Goal: Transaction & Acquisition: Purchase product/service

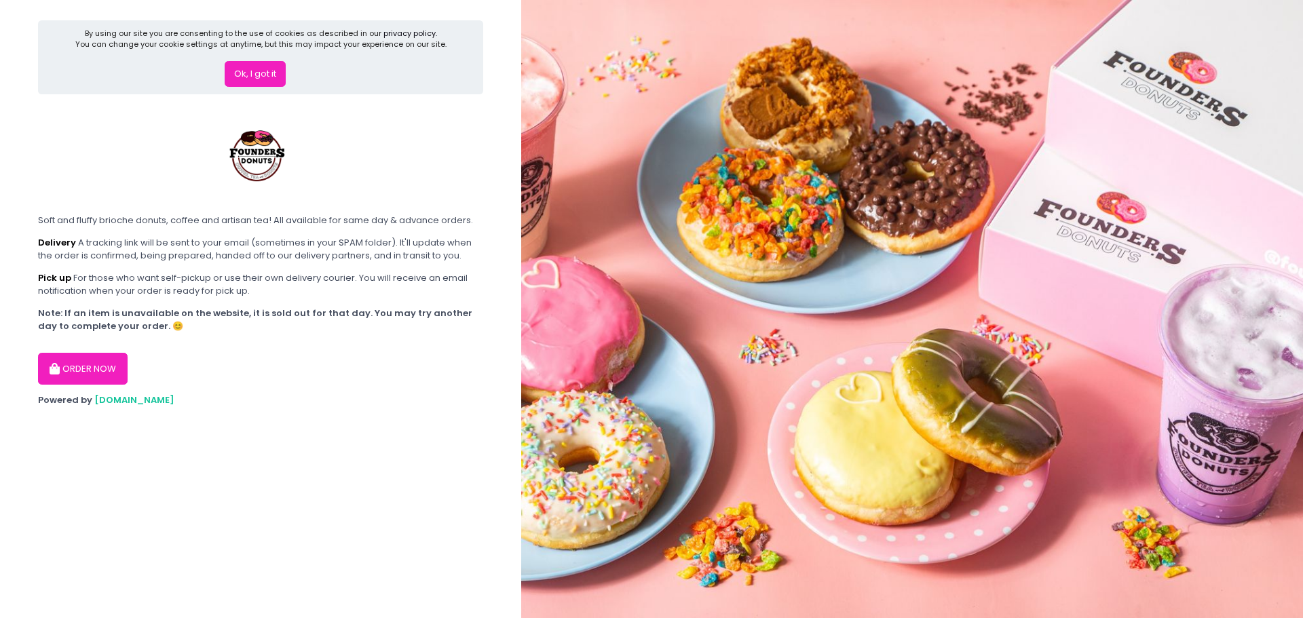
click at [244, 73] on button "Ok, I got it" at bounding box center [255, 74] width 61 height 26
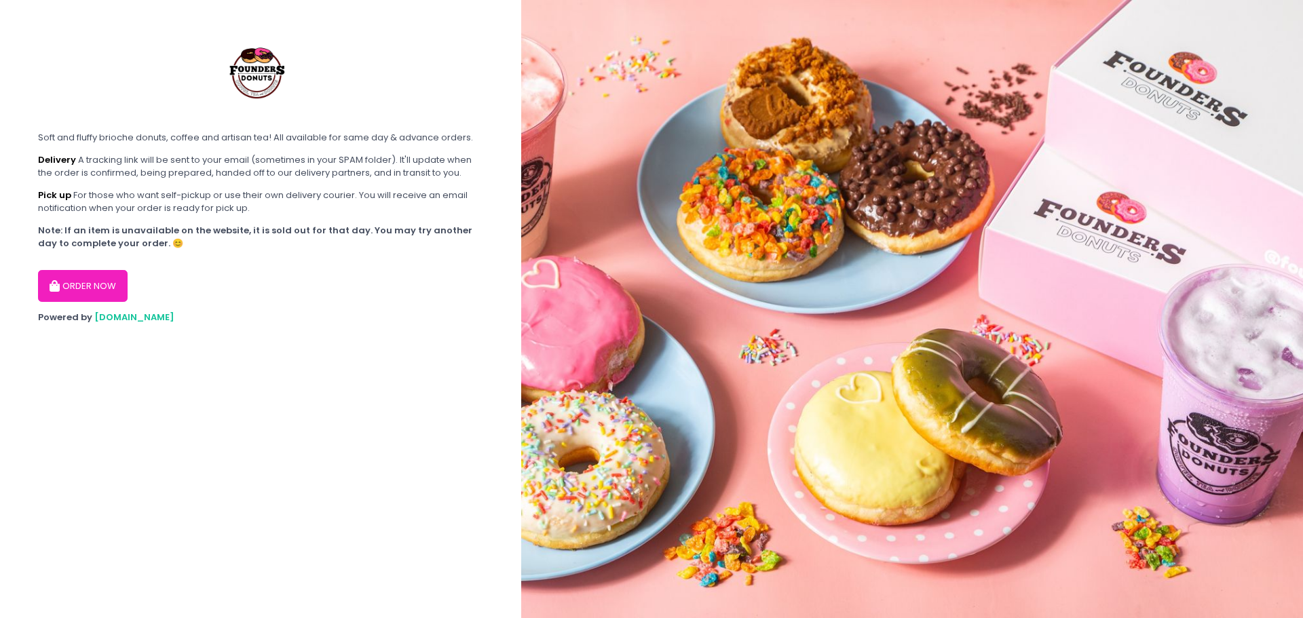
click at [79, 278] on button "ORDER NOW" at bounding box center [83, 286] width 90 height 33
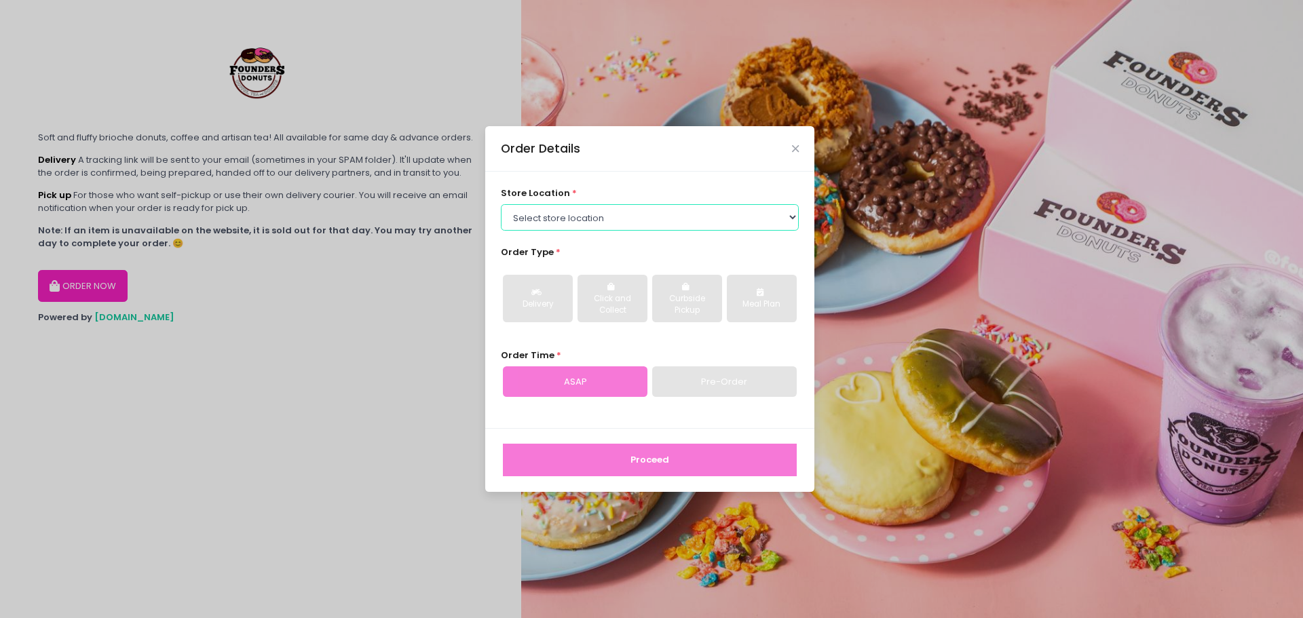
click at [548, 212] on select "Select store location Founders Donuts - [PERSON_NAME] Founders Donuts - [GEOGRA…" at bounding box center [650, 217] width 299 height 26
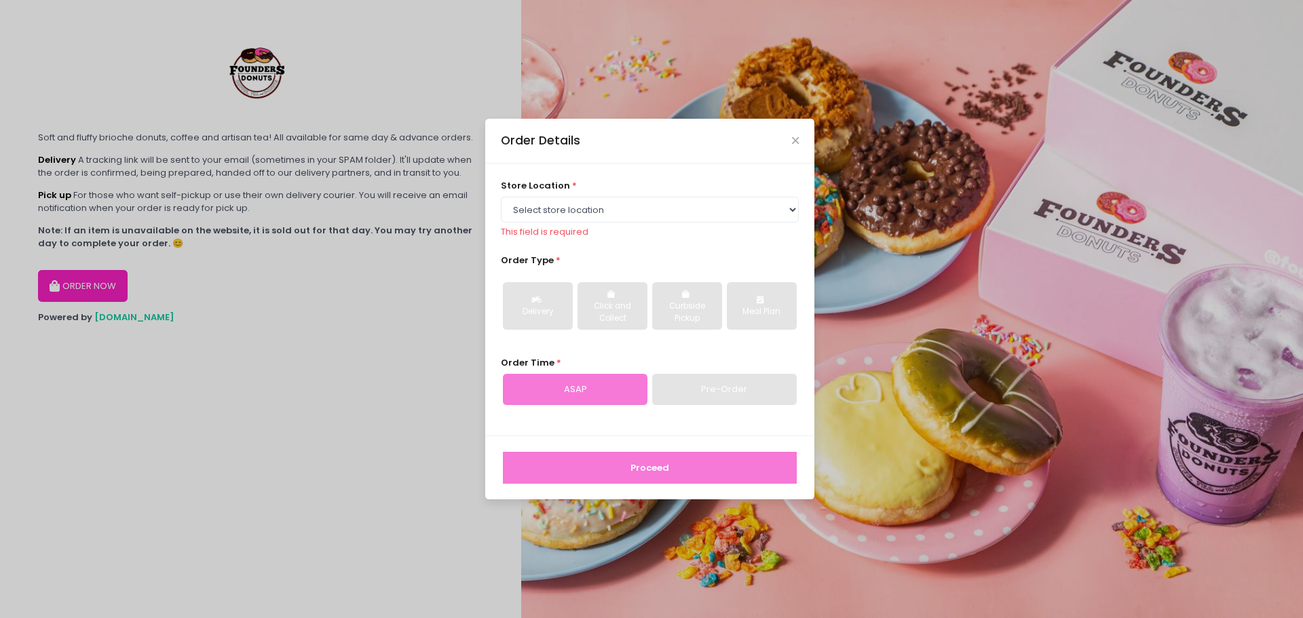
click at [650, 174] on div "store location * Select store location Founders Donuts - [PERSON_NAME] Roxas Ma…" at bounding box center [649, 300] width 329 height 272
click at [618, 212] on select "Select store location Founders Donuts - [PERSON_NAME] Founders Donuts - [GEOGRA…" at bounding box center [650, 210] width 299 height 26
select select "61a2022e41b39c710272d16a"
click at [501, 204] on select "Select store location Founders Donuts - [PERSON_NAME] Founders Donuts - [GEOGRA…" at bounding box center [650, 210] width 299 height 26
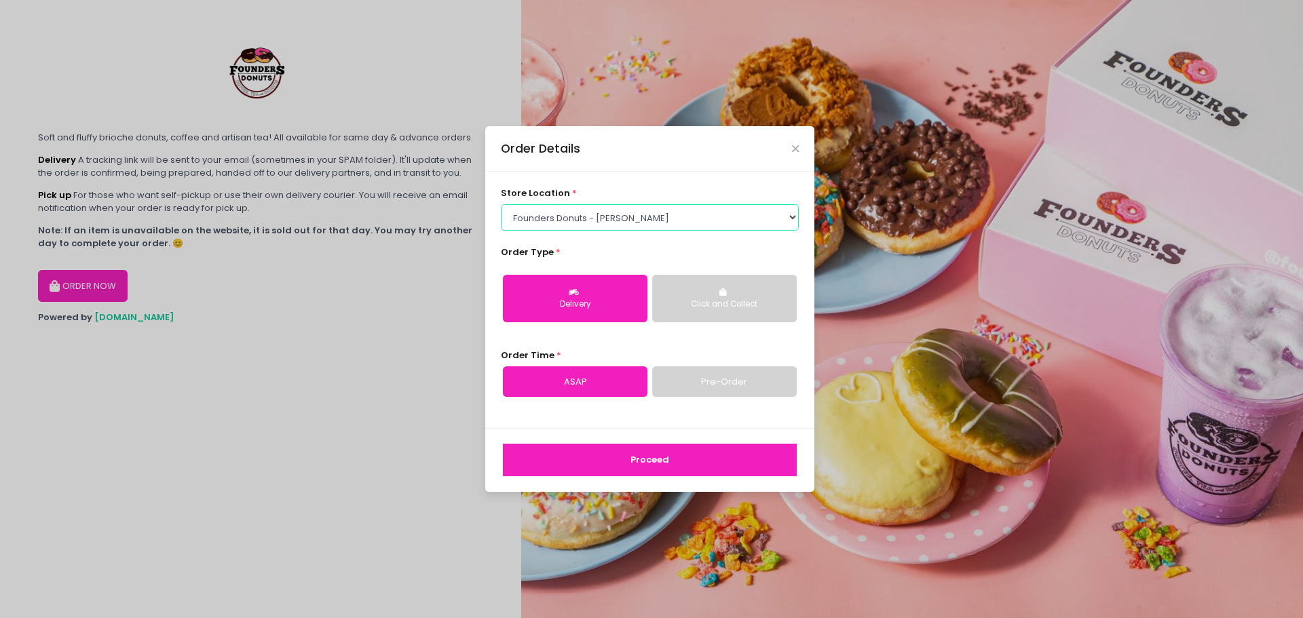
click at [615, 223] on select "Select store location Founders Donuts - [PERSON_NAME] Founders Donuts - [GEOGRA…" at bounding box center [650, 217] width 299 height 26
click at [501, 204] on select "Select store location Founders Donuts - [PERSON_NAME] Founders Donuts - [GEOGRA…" at bounding box center [650, 217] width 299 height 26
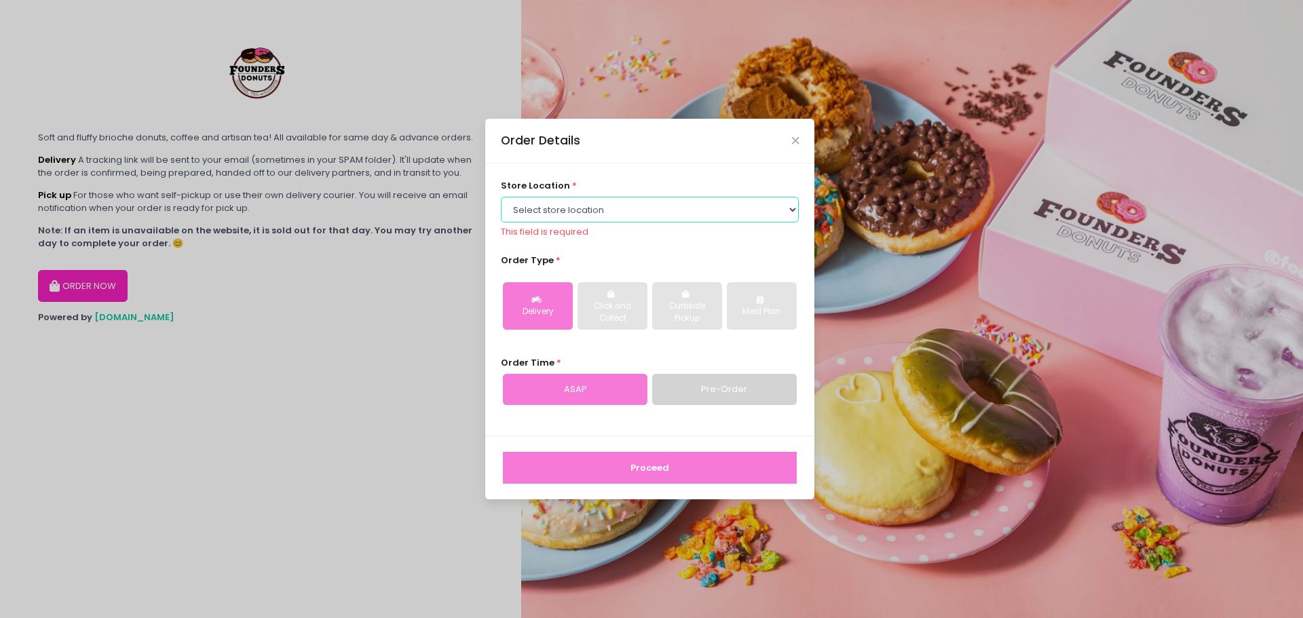
click at [593, 210] on select "Select store location Founders Donuts - [PERSON_NAME] Founders Donuts - [GEOGRA…" at bounding box center [650, 210] width 299 height 26
click at [688, 214] on select "Select store location Founders Donuts - [PERSON_NAME] Founders Donuts - [GEOGRA…" at bounding box center [650, 210] width 299 height 26
click at [717, 369] on div "Order Time * ASAP Pre-Order" at bounding box center [650, 380] width 299 height 49
click at [618, 197] on select "Select store location Founders Donuts - [PERSON_NAME] Founders Donuts - [GEOGRA…" at bounding box center [650, 210] width 299 height 26
select select "61a2022e41b39c710272d16a"
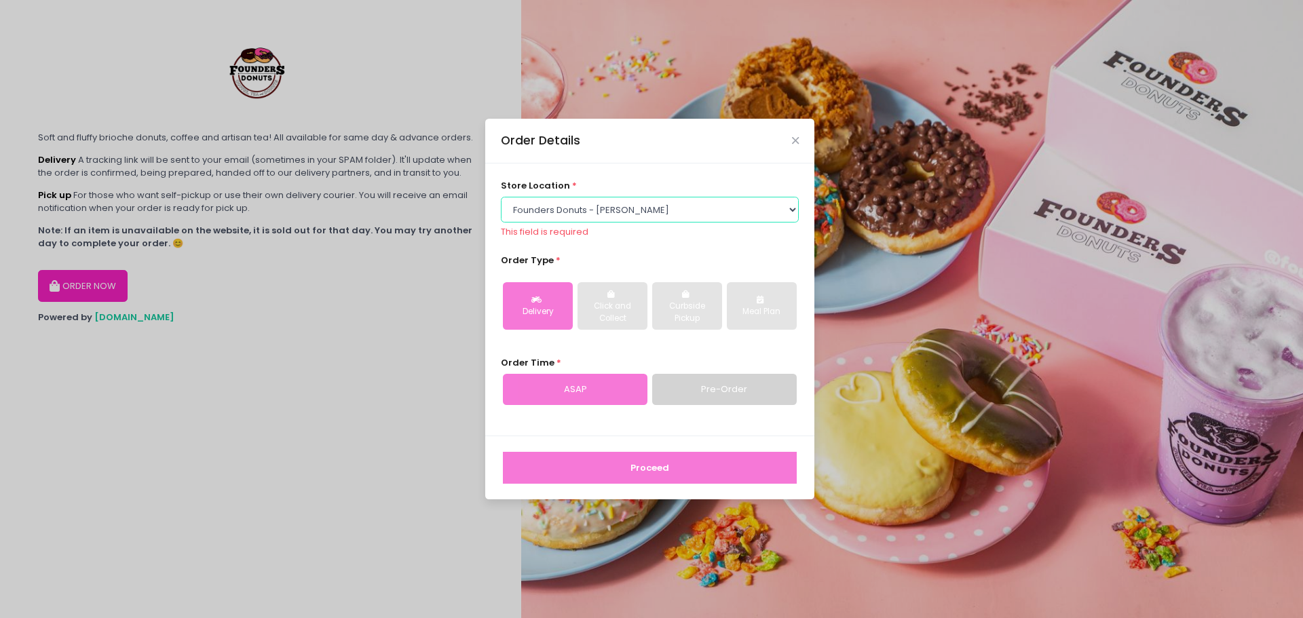
click at [501, 204] on select "Select store location Founders Donuts - [PERSON_NAME] Founders Donuts - [GEOGRA…" at bounding box center [650, 210] width 299 height 26
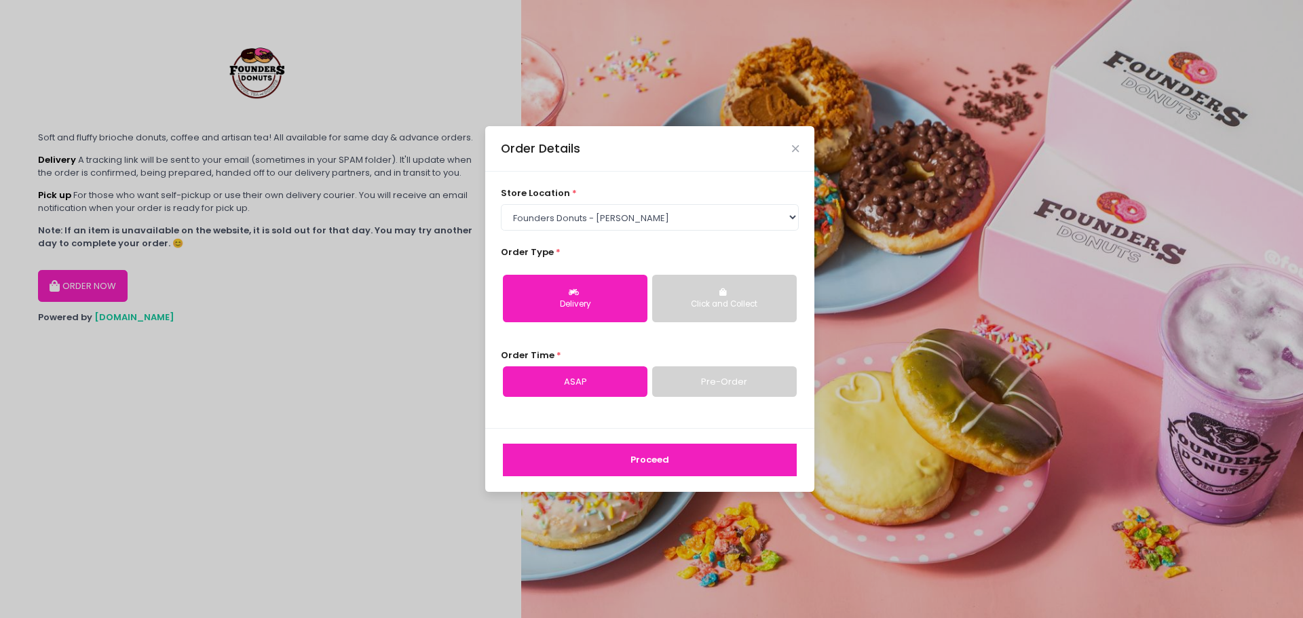
click at [704, 382] on link "Pre-Order" at bounding box center [724, 382] width 145 height 31
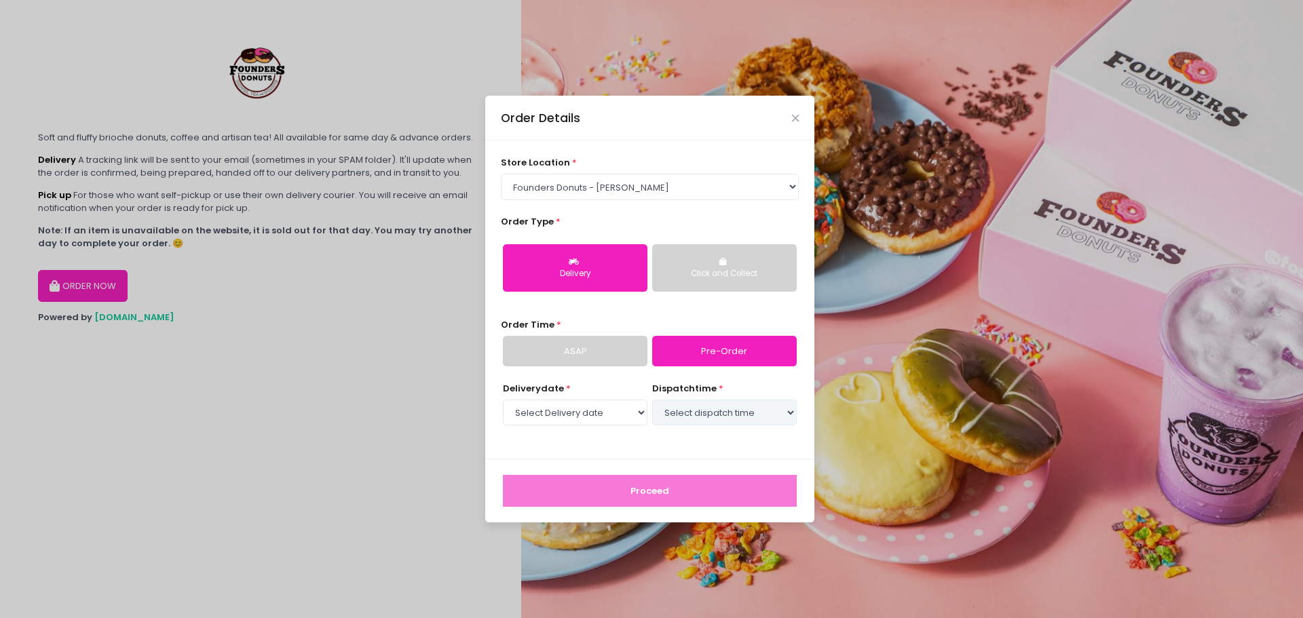
select select "[DATE]"
click at [590, 185] on select "Select store location Founders Donuts - [PERSON_NAME] Founders Donuts - [GEOGRA…" at bounding box center [650, 187] width 299 height 26
click at [616, 319] on div "Order Time * ASAP Pre-Order" at bounding box center [650, 342] width 299 height 49
click at [688, 267] on button "Click and Collect" at bounding box center [724, 268] width 145 height 48
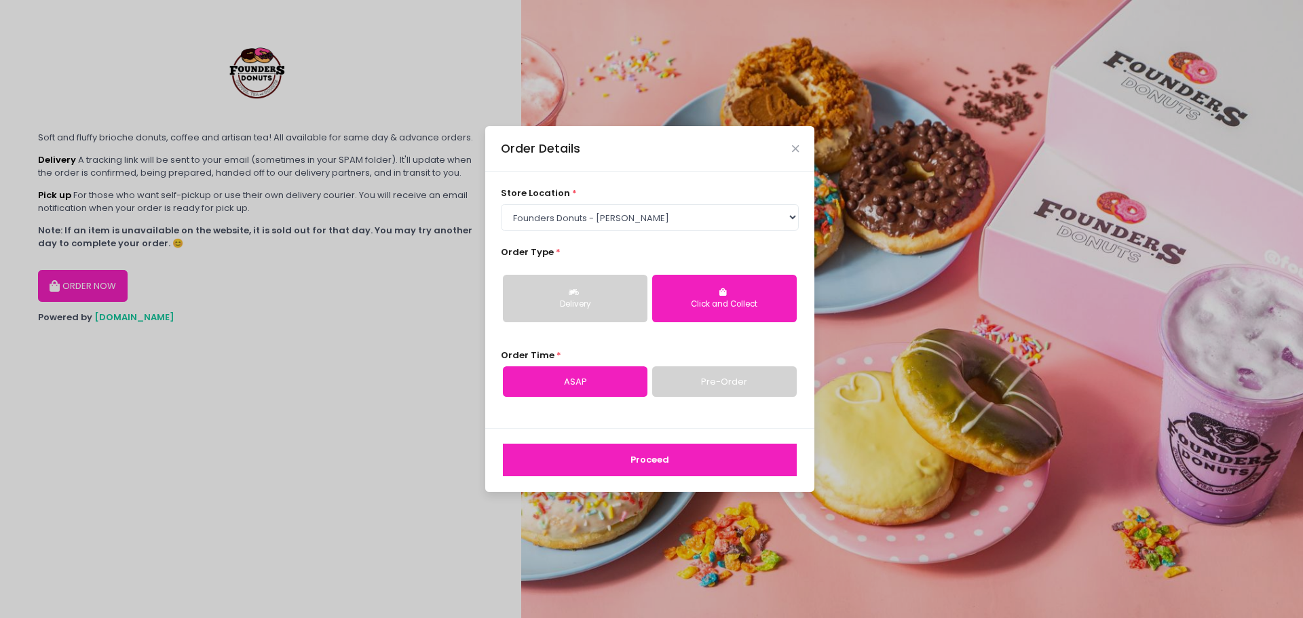
click at [710, 377] on link "Pre-Order" at bounding box center [724, 382] width 145 height 31
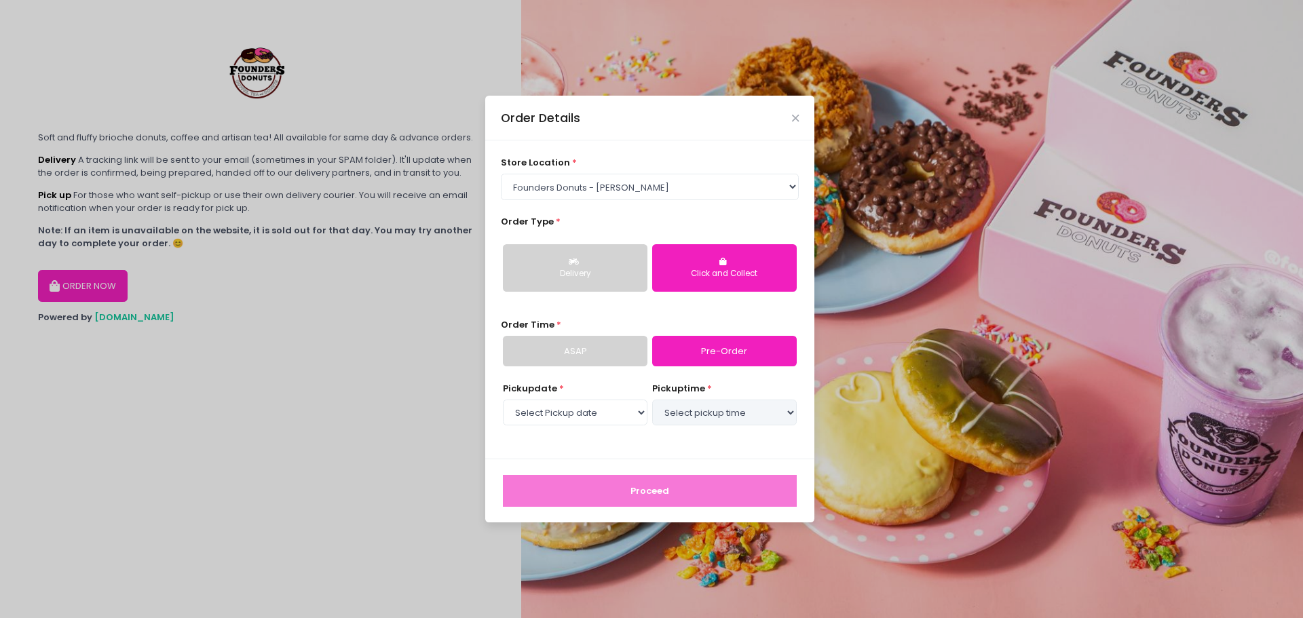
select select "[DATE]"
click at [584, 185] on select "Select store location Founders Donuts - [PERSON_NAME] Founders Donuts - [GEOGRA…" at bounding box center [650, 187] width 299 height 26
click at [335, 413] on div "Order Details store location * Select store location Founders Donuts - [PERSON_…" at bounding box center [651, 309] width 1303 height 618
